Goal: Download file/media

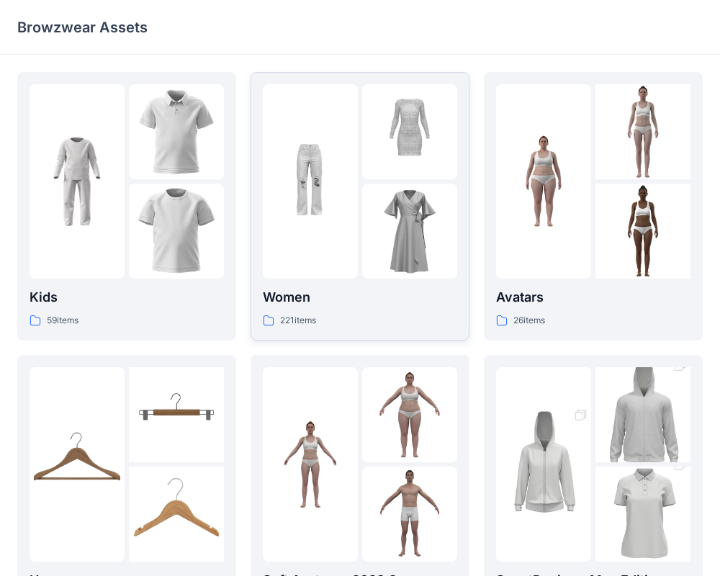
click at [333, 280] on div "Women 221 items" at bounding box center [360, 206] width 194 height 244
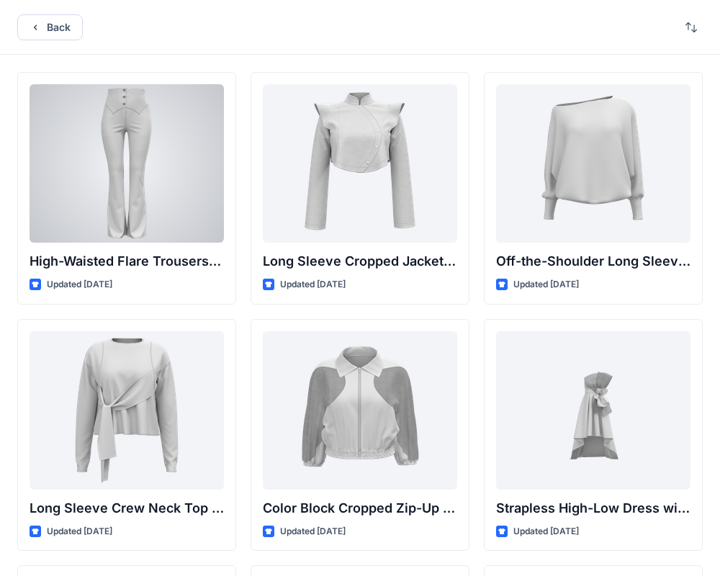
click at [153, 145] on div at bounding box center [127, 163] width 194 height 158
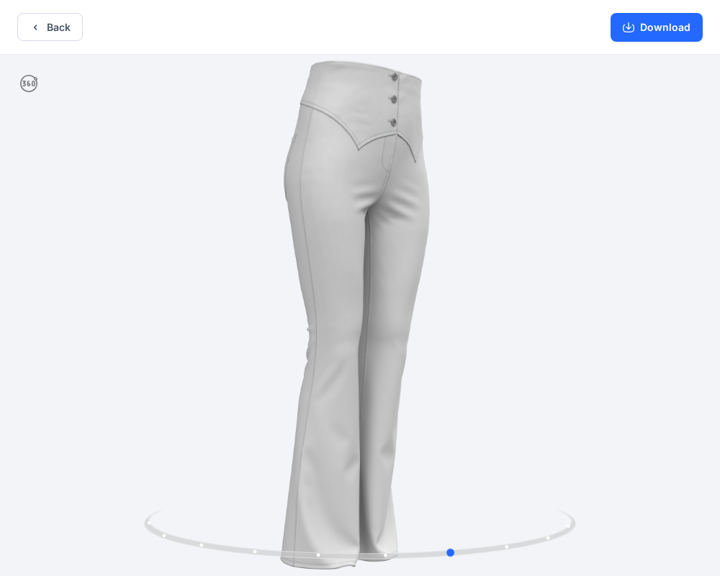
drag, startPoint x: 416, startPoint y: 279, endPoint x: 119, endPoint y: 237, distance: 299.6
click at [83, 250] on div at bounding box center [360, 317] width 720 height 524
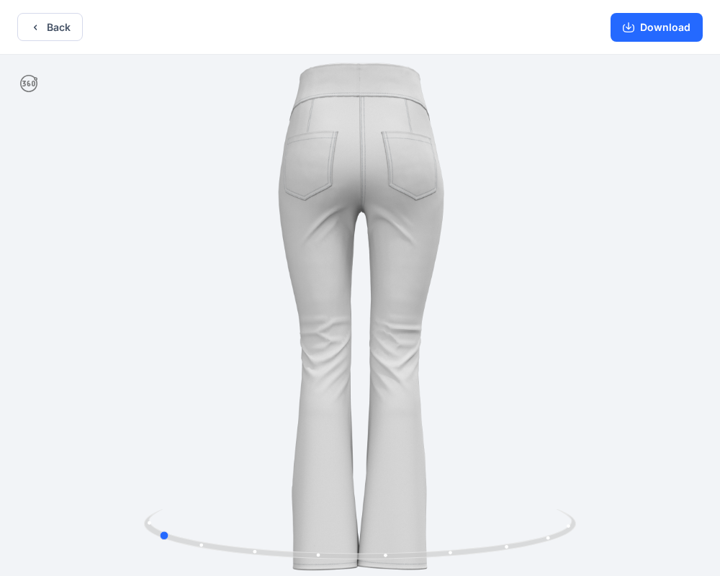
drag, startPoint x: 376, startPoint y: 310, endPoint x: 169, endPoint y: 235, distance: 220.6
click at [81, 235] on div at bounding box center [360, 317] width 720 height 524
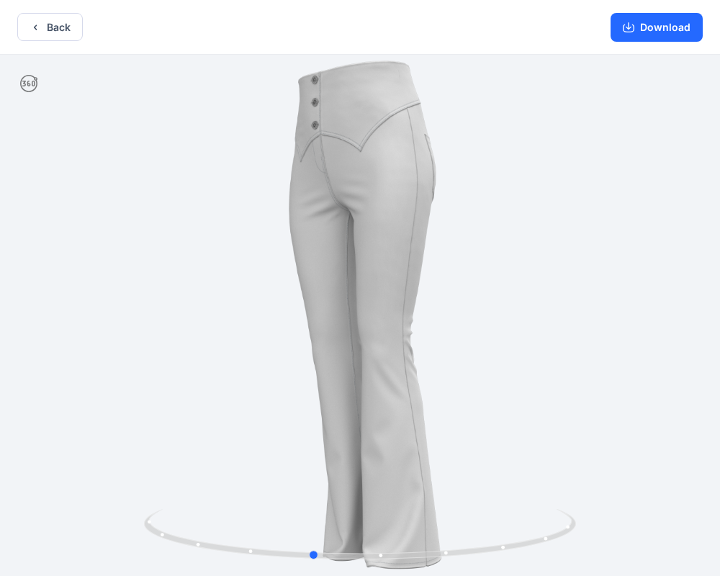
drag, startPoint x: 349, startPoint y: 282, endPoint x: 90, endPoint y: 144, distance: 293.7
click at [17, 222] on div at bounding box center [360, 317] width 720 height 524
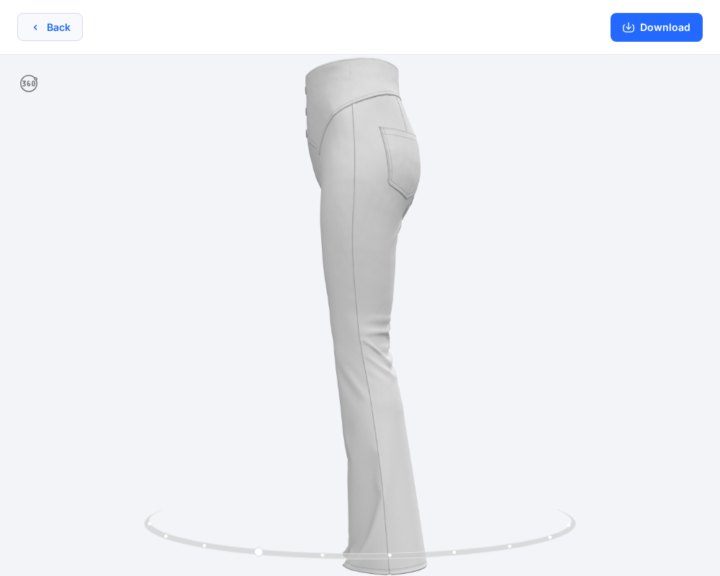
click at [49, 31] on button "Back" at bounding box center [49, 27] width 65 height 28
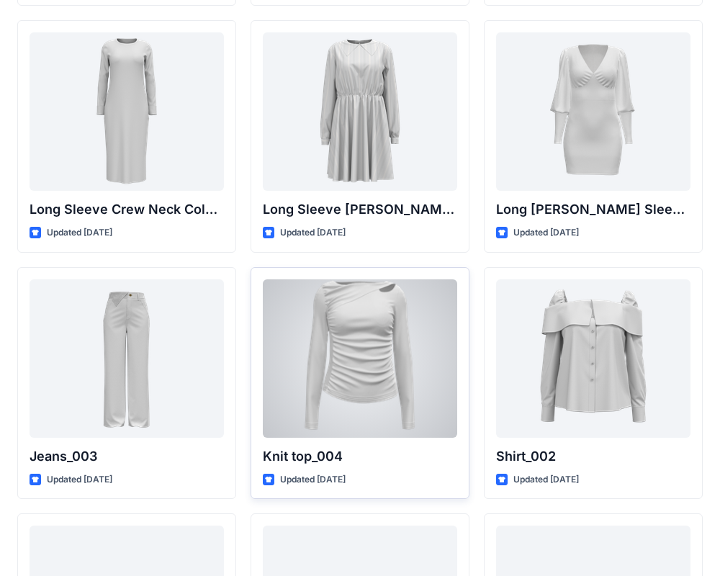
scroll to position [5931, 0]
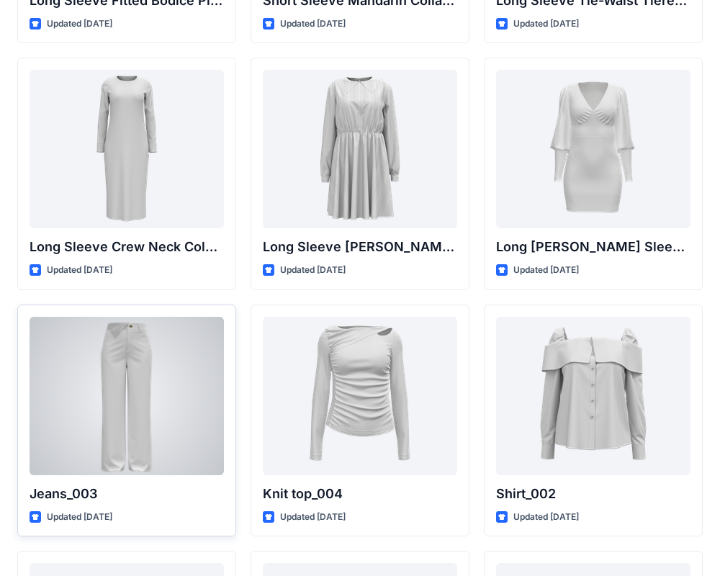
drag, startPoint x: 194, startPoint y: 371, endPoint x: 201, endPoint y: 351, distance: 21.2
click at [200, 348] on div at bounding box center [127, 396] width 194 height 158
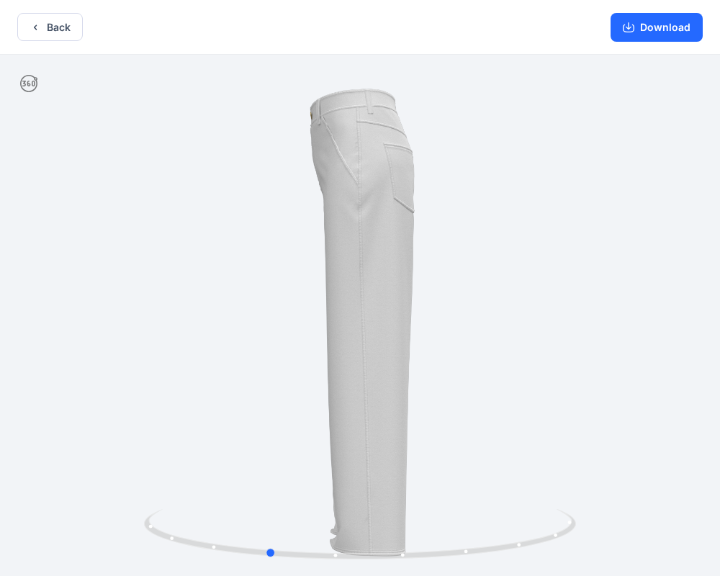
drag, startPoint x: 448, startPoint y: 358, endPoint x: 377, endPoint y: 365, distance: 70.9
click at [377, 365] on div at bounding box center [360, 317] width 720 height 524
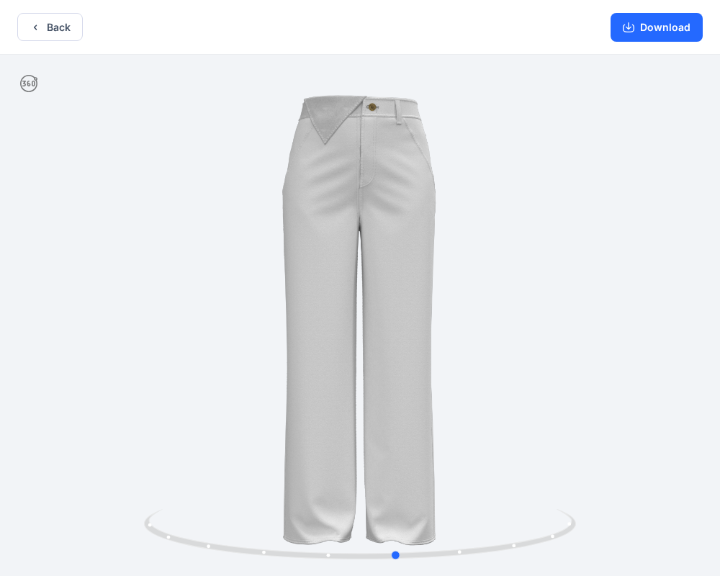
drag, startPoint x: 355, startPoint y: 366, endPoint x: 196, endPoint y: 280, distance: 180.0
click at [108, 322] on div at bounding box center [360, 317] width 720 height 524
drag, startPoint x: 308, startPoint y: 225, endPoint x: 329, endPoint y: 360, distance: 136.2
click at [328, 361] on div at bounding box center [360, 317] width 720 height 524
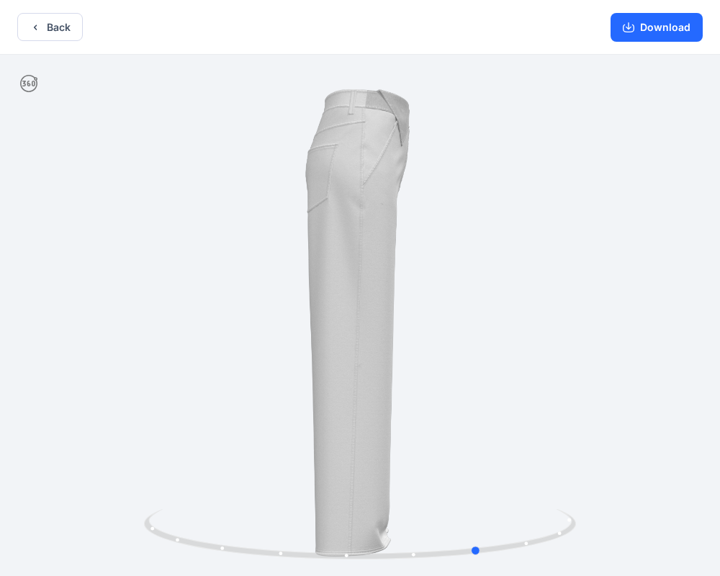
drag, startPoint x: 422, startPoint y: 329, endPoint x: 75, endPoint y: 295, distance: 349.3
click at [50, 297] on div at bounding box center [360, 317] width 720 height 524
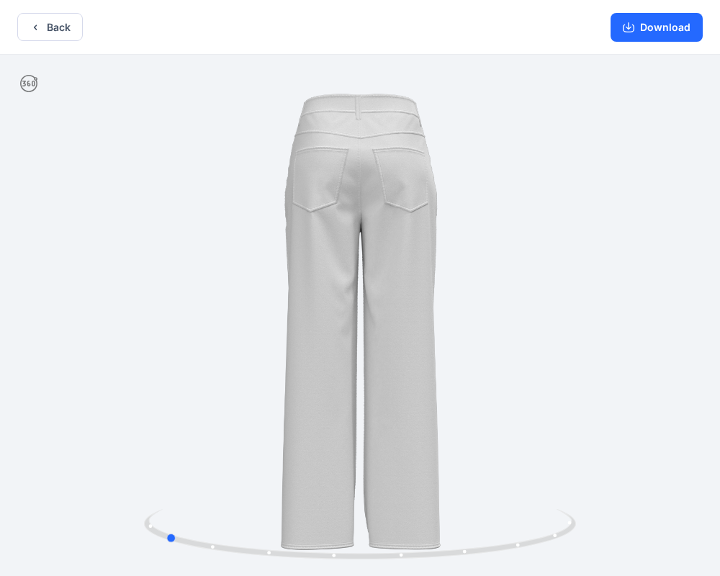
drag, startPoint x: 380, startPoint y: 277, endPoint x: 89, endPoint y: 299, distance: 292.3
click at [89, 299] on div at bounding box center [360, 317] width 720 height 524
click at [39, 18] on button "Back" at bounding box center [49, 27] width 65 height 28
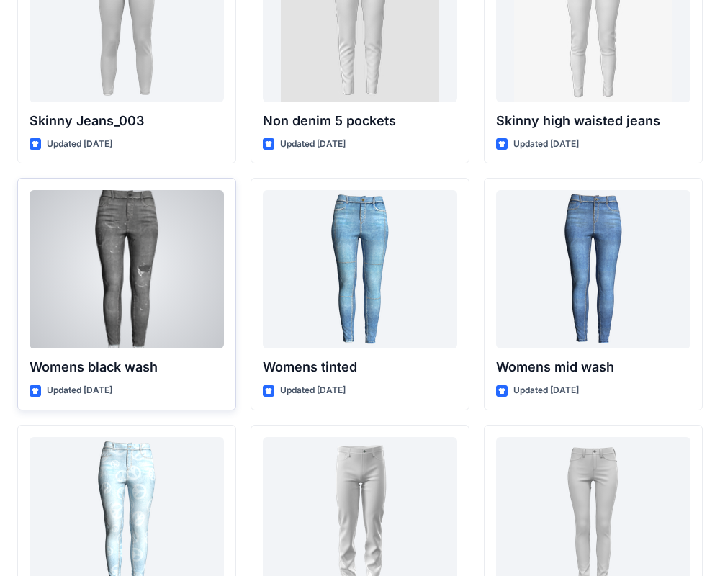
scroll to position [10006, 0]
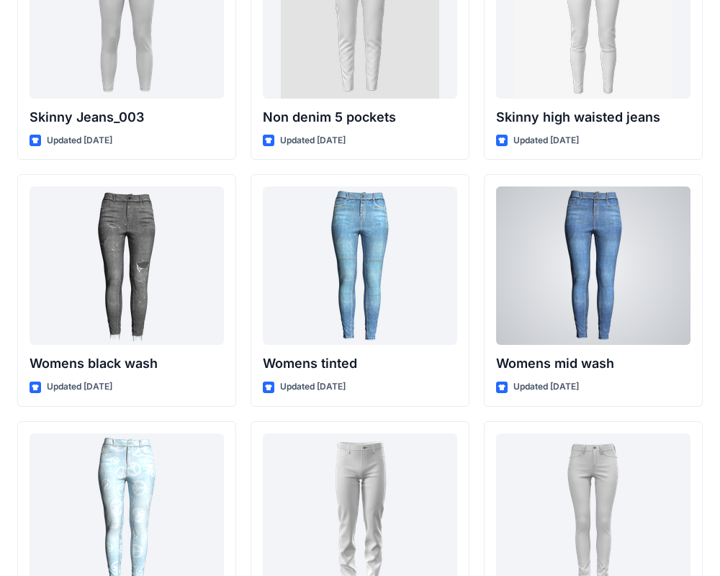
click at [571, 230] on div at bounding box center [593, 265] width 194 height 158
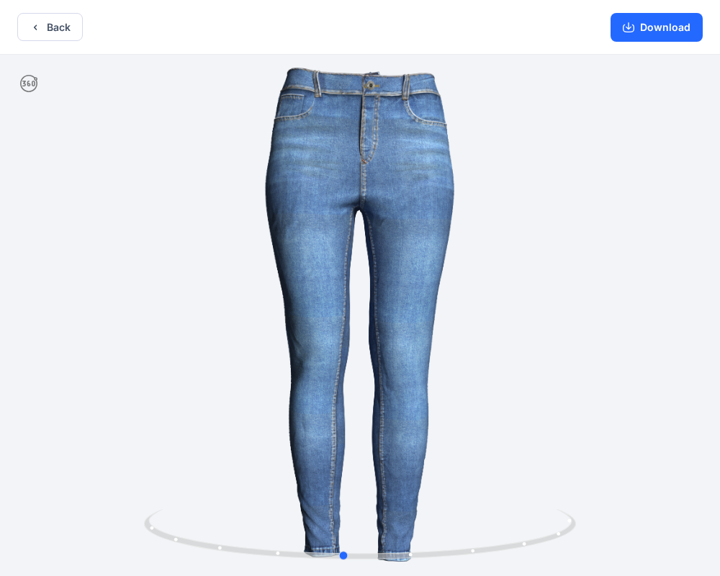
drag, startPoint x: 429, startPoint y: 322, endPoint x: 424, endPoint y: 297, distance: 26.4
click at [424, 297] on div at bounding box center [360, 317] width 720 height 524
click at [69, 27] on button "Back" at bounding box center [49, 27] width 65 height 28
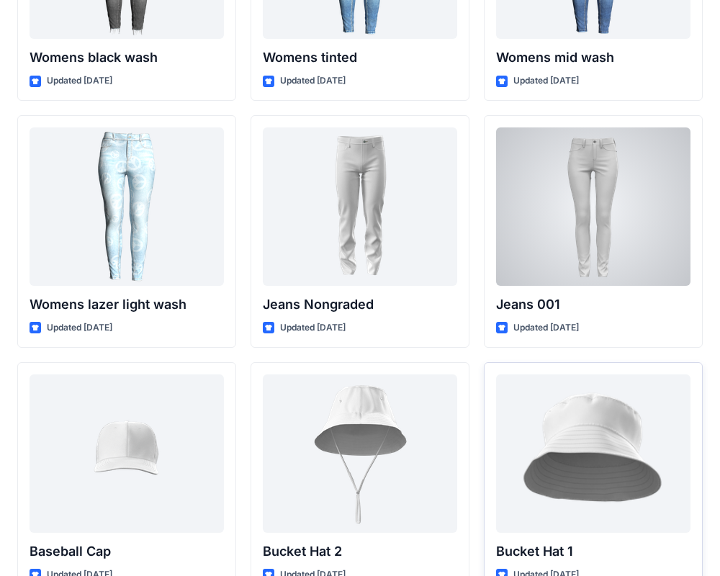
scroll to position [10363, 0]
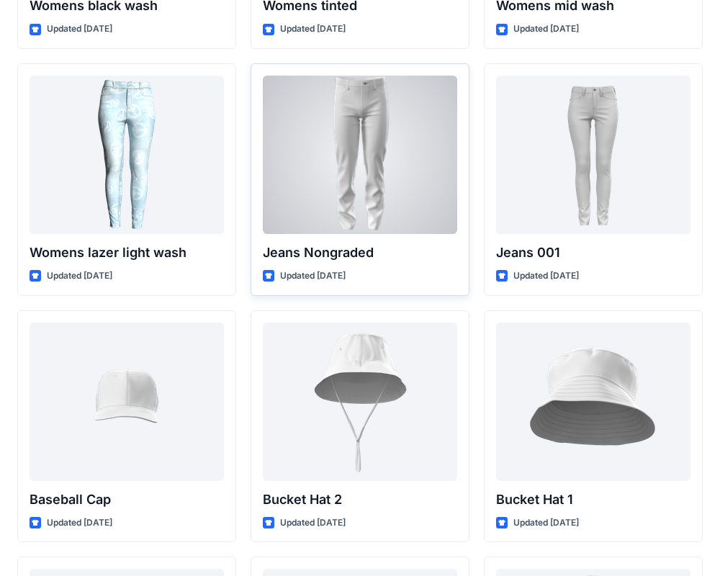
click at [361, 181] on div at bounding box center [360, 155] width 194 height 158
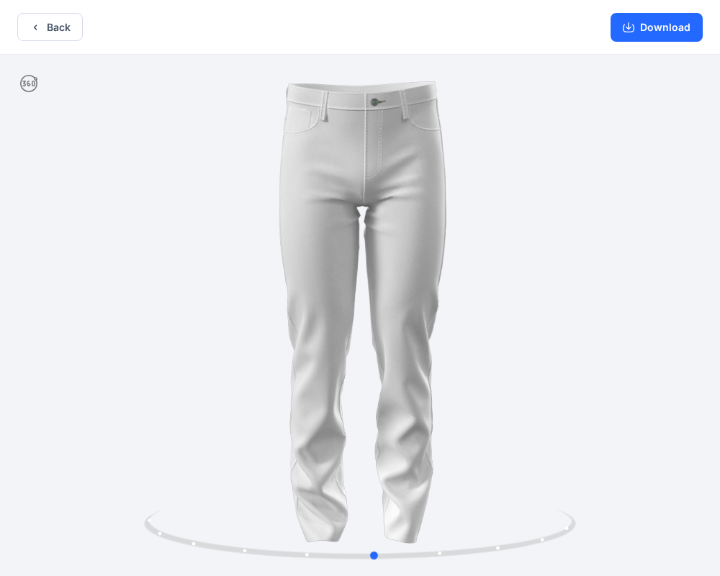
drag, startPoint x: 408, startPoint y: 238, endPoint x: 419, endPoint y: 220, distance: 21.0
click at [419, 220] on div at bounding box center [360, 317] width 720 height 524
click at [58, 29] on button "Back" at bounding box center [49, 27] width 65 height 28
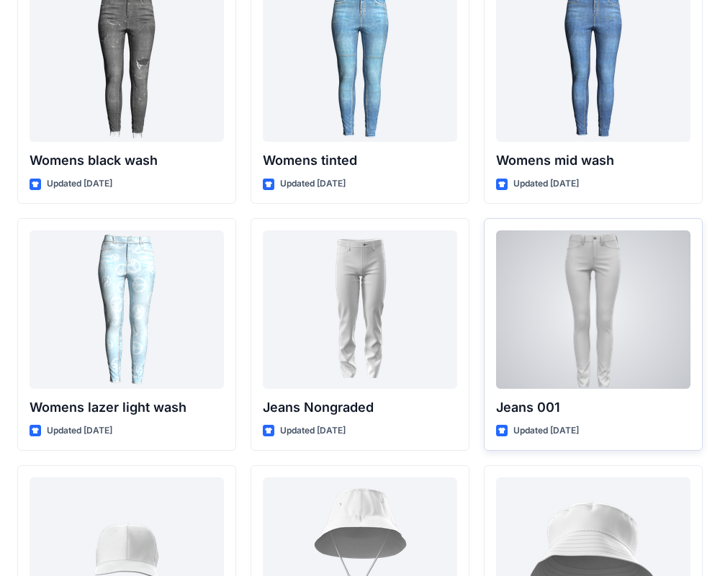
scroll to position [10203, 0]
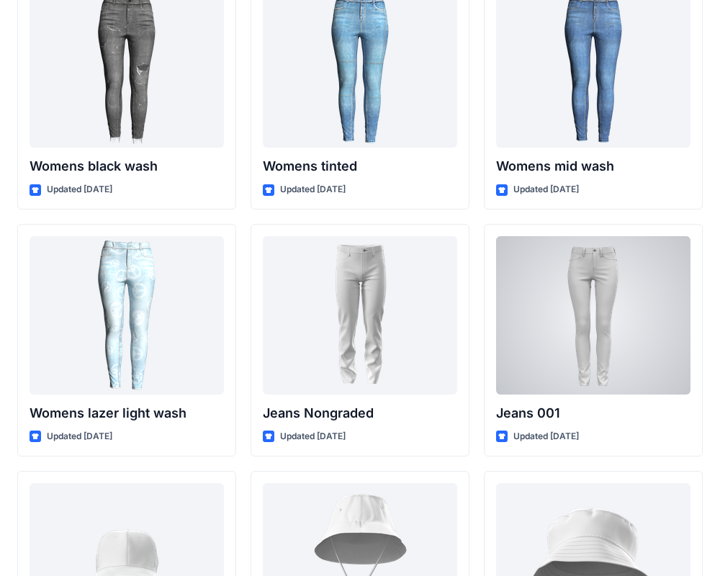
click at [599, 264] on div at bounding box center [593, 315] width 194 height 158
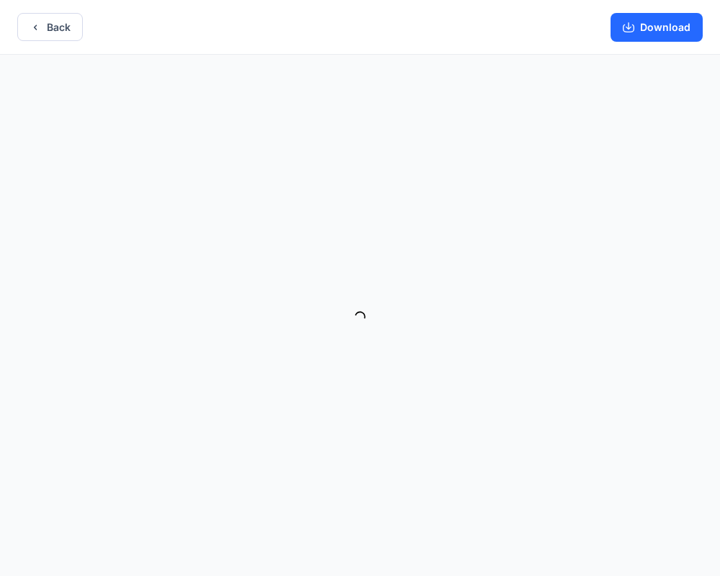
click at [534, 276] on div at bounding box center [360, 317] width 720 height 524
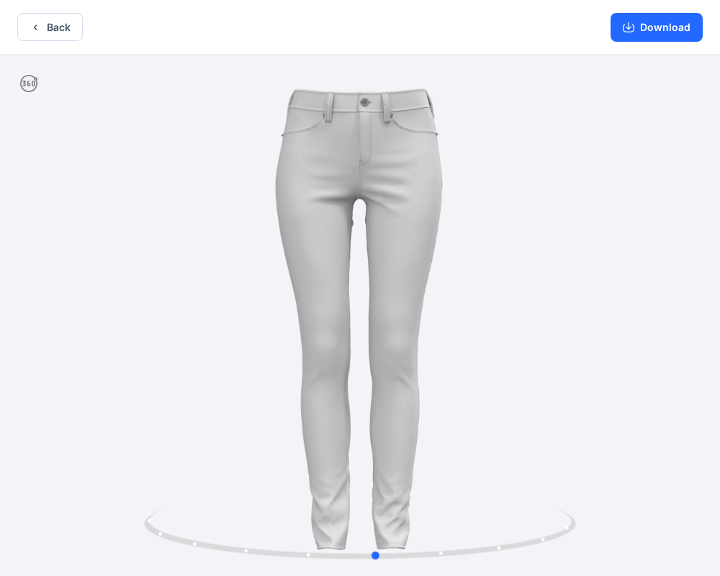
drag, startPoint x: 409, startPoint y: 253, endPoint x: 425, endPoint y: 261, distance: 18.3
click at [425, 261] on div at bounding box center [360, 317] width 720 height 524
click at [50, 30] on button "Back" at bounding box center [49, 27] width 65 height 28
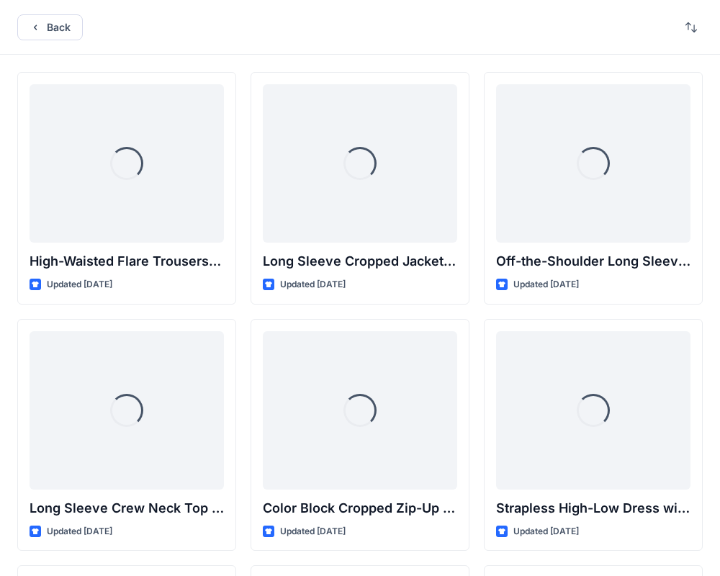
scroll to position [10203, 0]
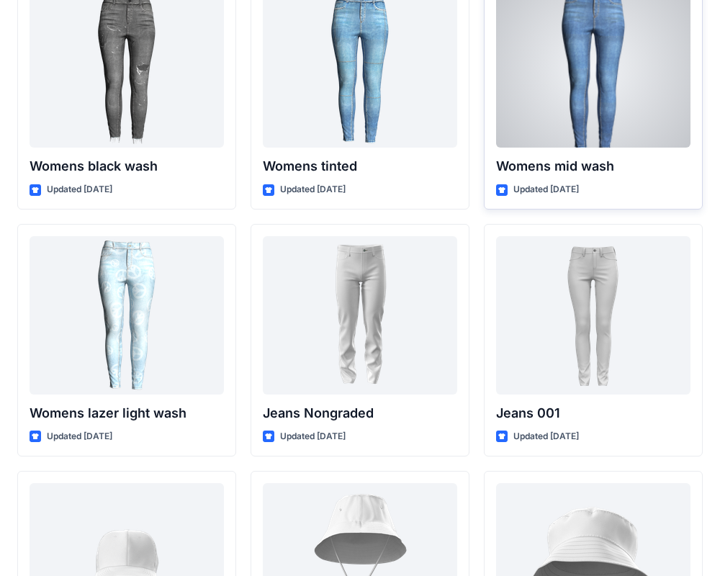
click at [640, 104] on div at bounding box center [593, 68] width 194 height 158
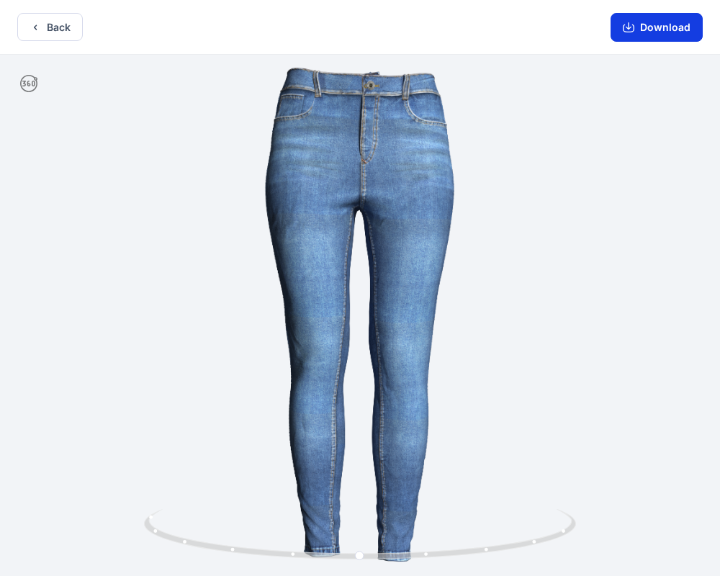
click at [643, 24] on button "Download" at bounding box center [656, 27] width 92 height 29
click at [640, 25] on button "Download" at bounding box center [656, 27] width 92 height 29
click at [643, 35] on button "Download" at bounding box center [656, 27] width 92 height 29
drag, startPoint x: 639, startPoint y: 29, endPoint x: 655, endPoint y: 17, distance: 20.0
click at [640, 25] on button "Download" at bounding box center [656, 27] width 92 height 29
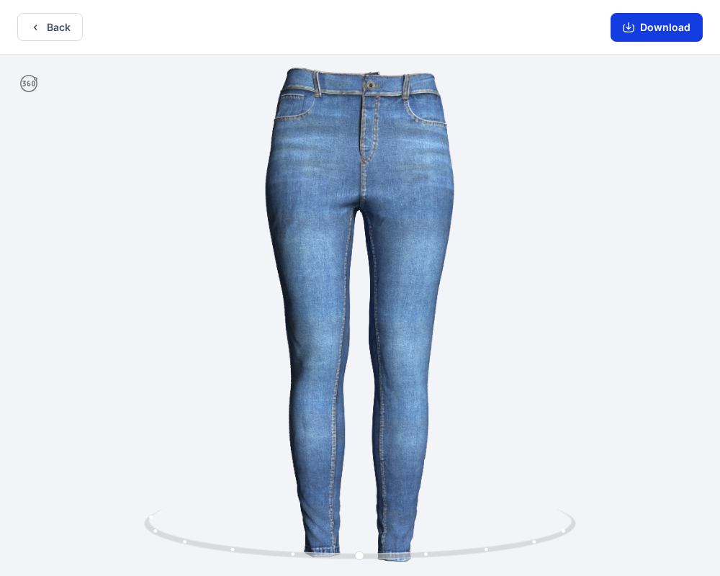
click at [646, 22] on button "Download" at bounding box center [656, 27] width 92 height 29
click at [640, 17] on button "Download" at bounding box center [656, 27] width 92 height 29
